Goal: Entertainment & Leisure: Consume media (video, audio)

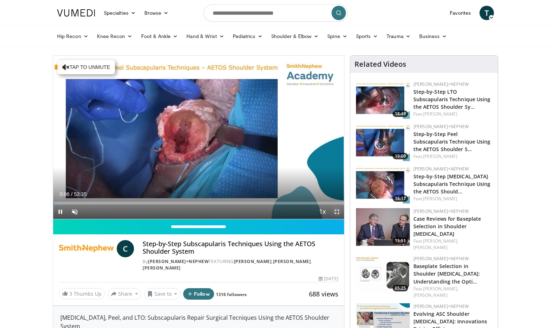
click at [336, 214] on span "Video Player" at bounding box center [336, 212] width 14 height 14
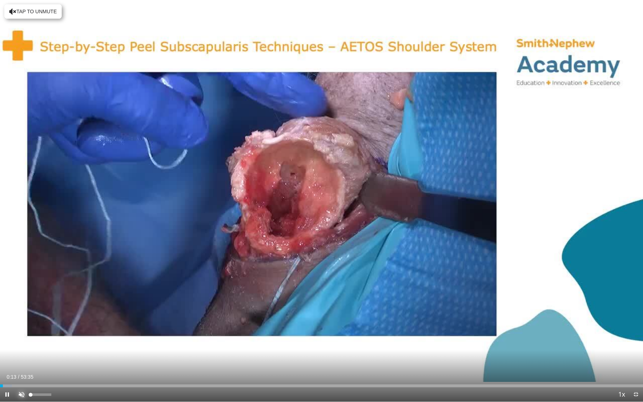
click at [21, 328] on span "Video Player" at bounding box center [21, 394] width 14 height 14
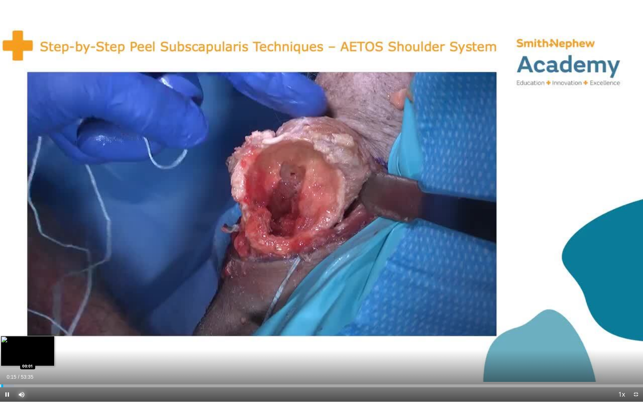
click at [0, 328] on div "00:15" at bounding box center [1, 385] width 3 height 3
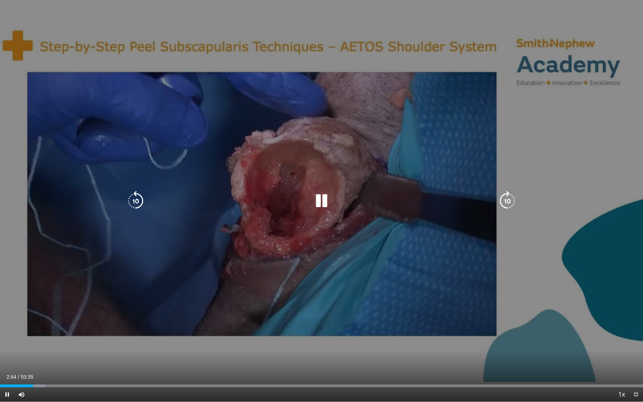
click at [132, 202] on icon "Video Player" at bounding box center [136, 201] width 20 height 20
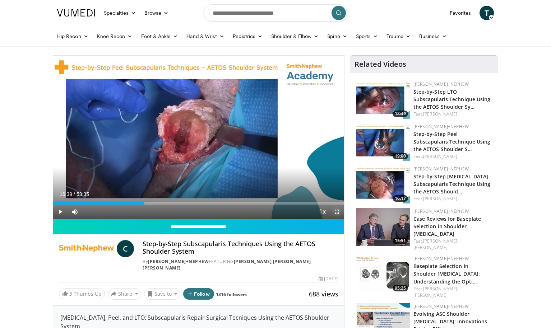
click at [337, 207] on span "Video Player" at bounding box center [336, 212] width 14 height 14
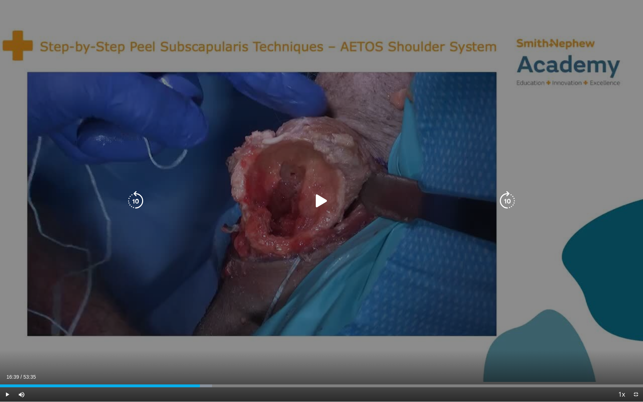
click at [317, 197] on icon "Video Player" at bounding box center [322, 201] width 20 height 20
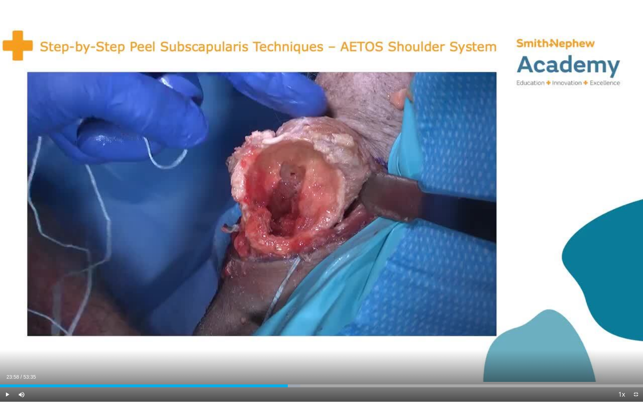
click at [263, 170] on div "20 seconds Tap to unmute" at bounding box center [321, 201] width 643 height 402
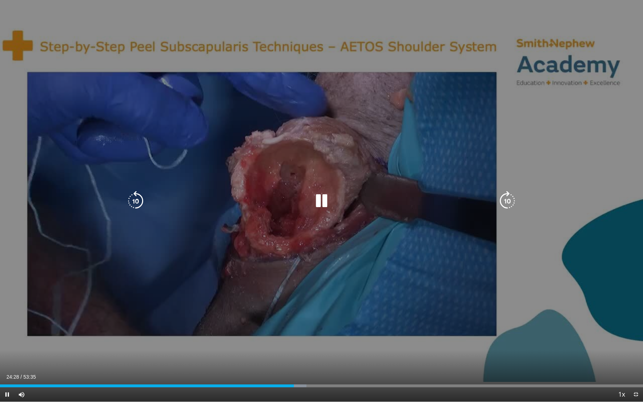
click at [136, 200] on icon "Video Player" at bounding box center [136, 201] width 20 height 20
click at [139, 201] on icon "Video Player" at bounding box center [136, 201] width 20 height 20
click at [326, 202] on icon "Video Player" at bounding box center [322, 201] width 20 height 20
